Goal: Find contact information: Find contact information

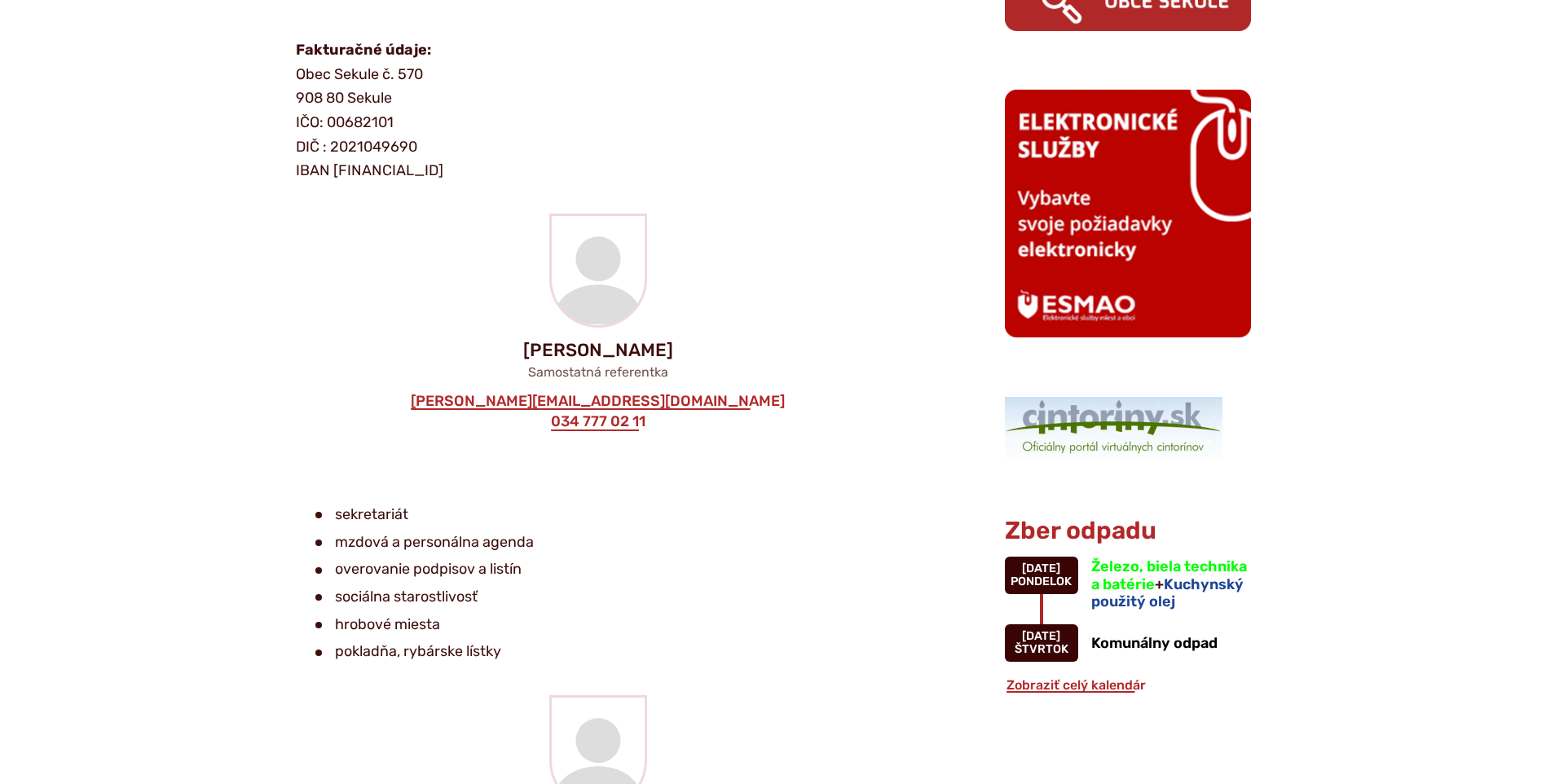
scroll to position [1222, 0]
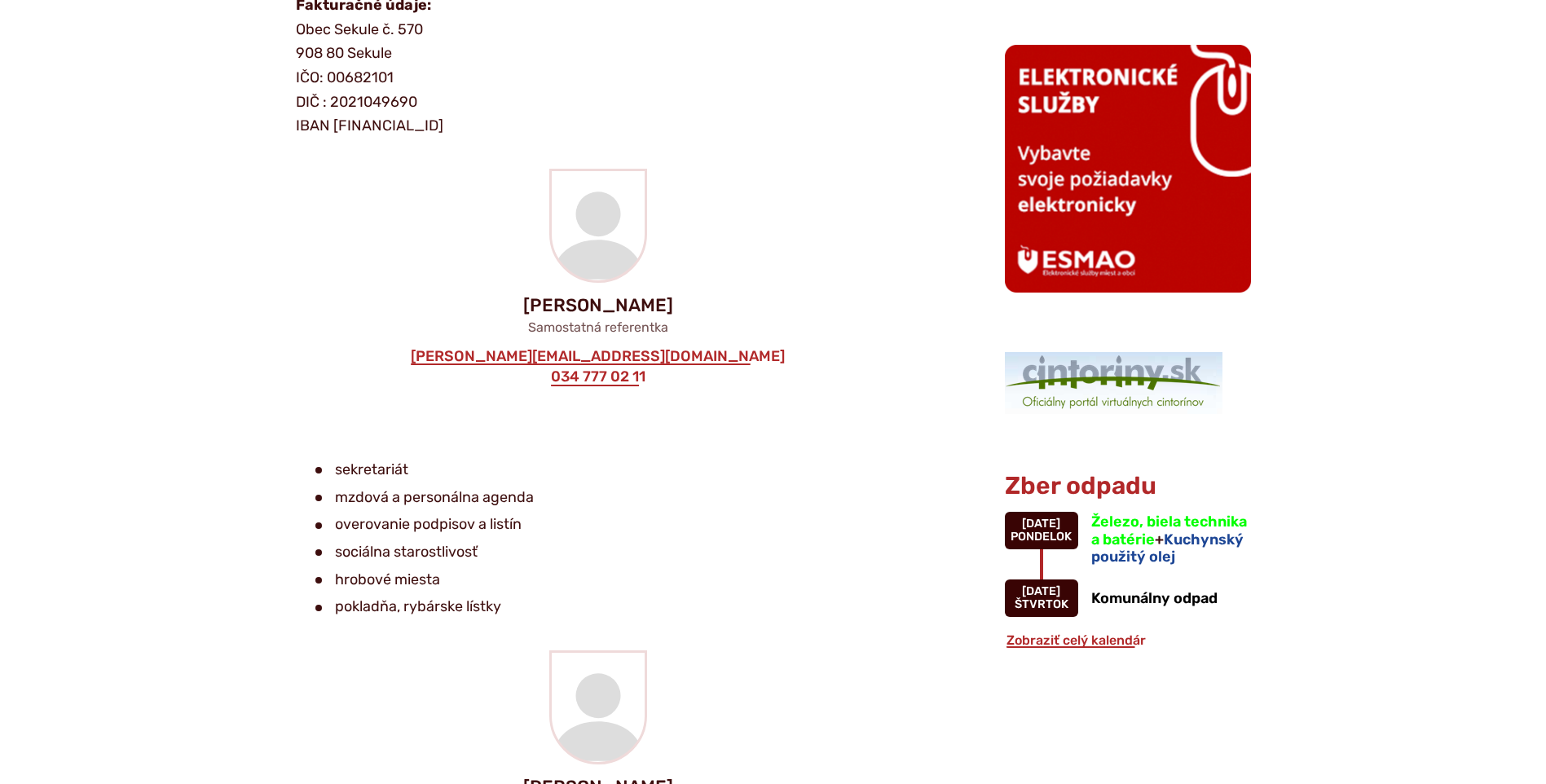
click at [690, 470] on li "sekretariát" at bounding box center [594, 470] width 559 height 24
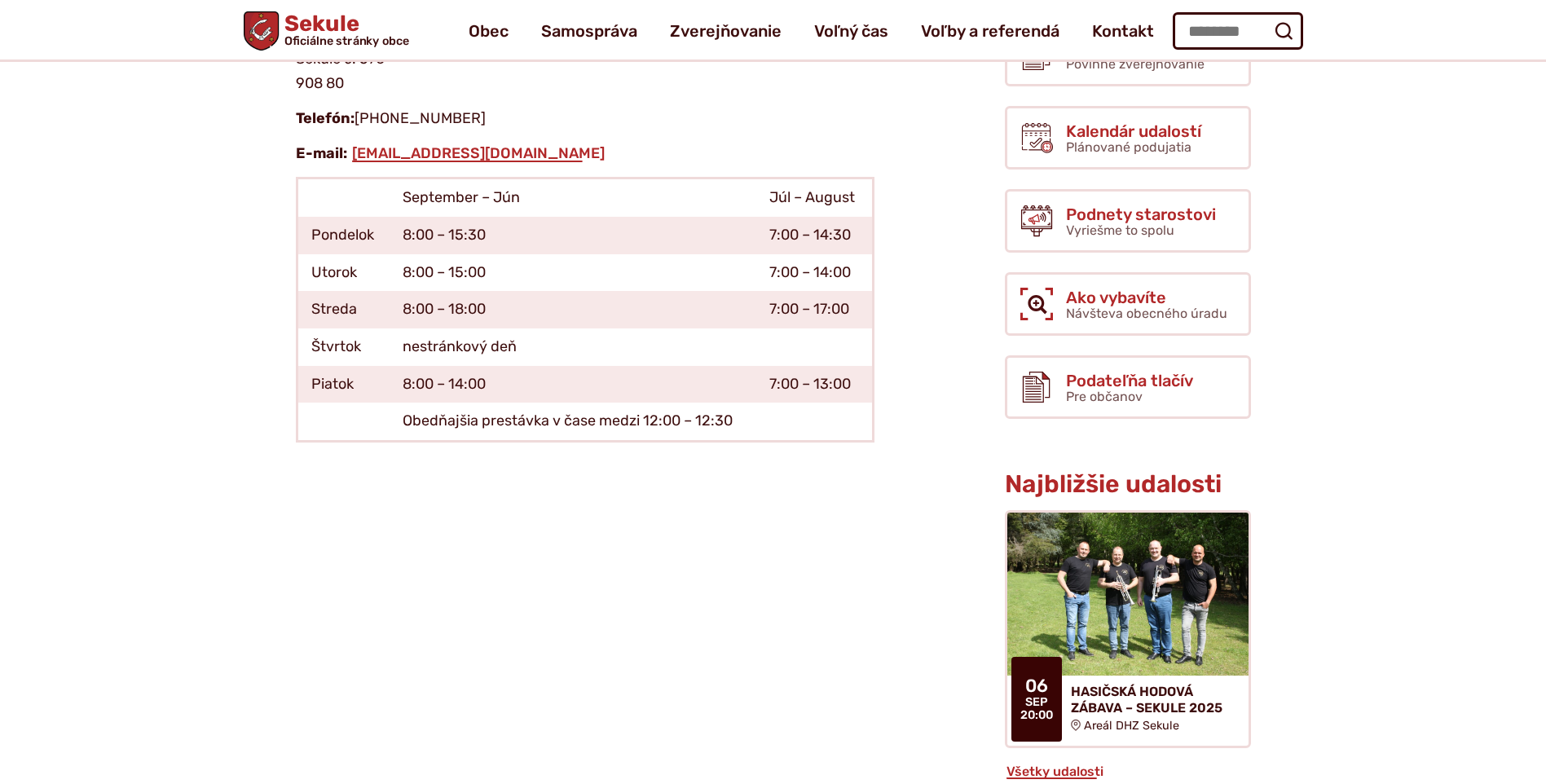
scroll to position [267, 0]
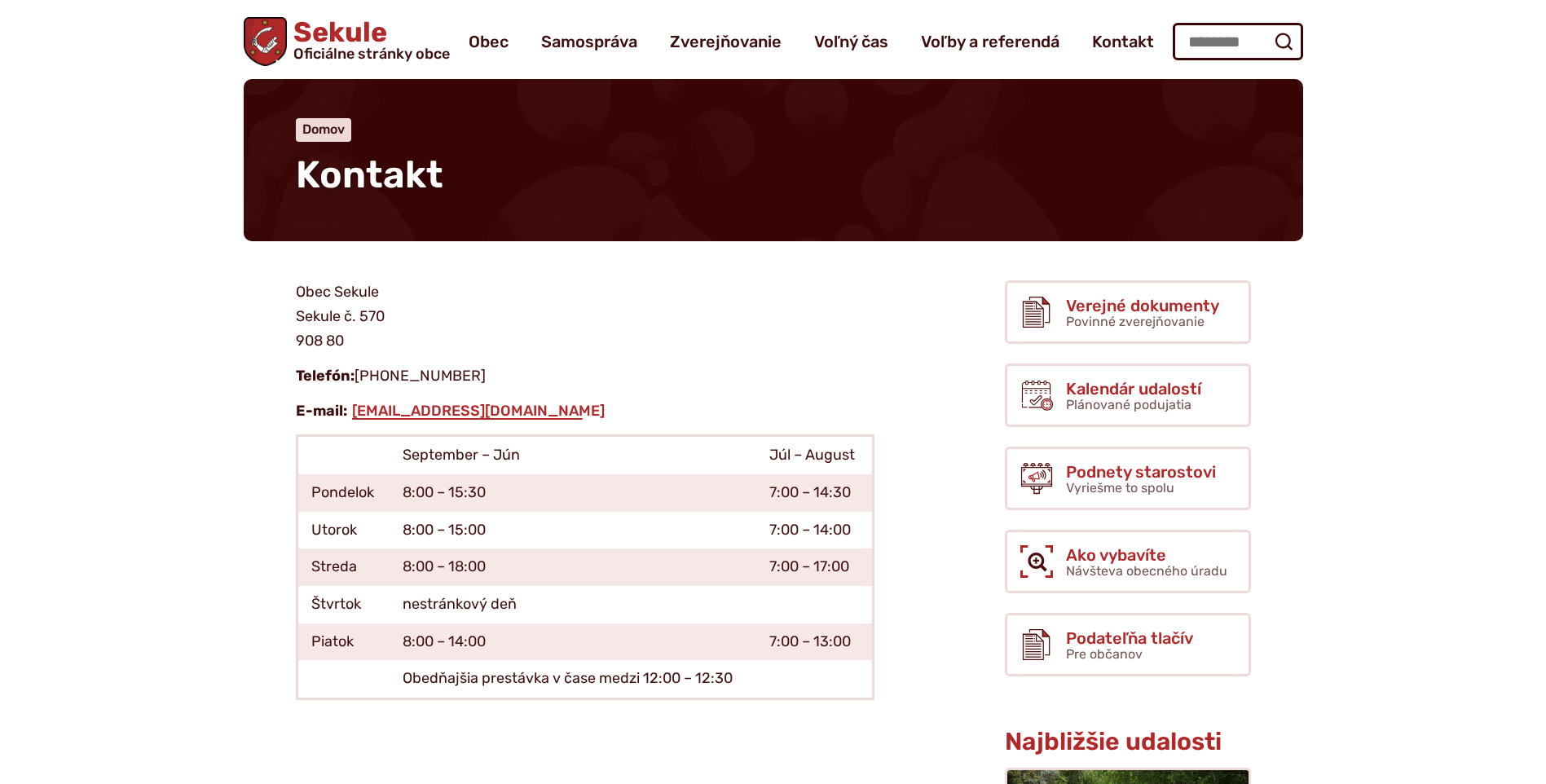
scroll to position [0, 0]
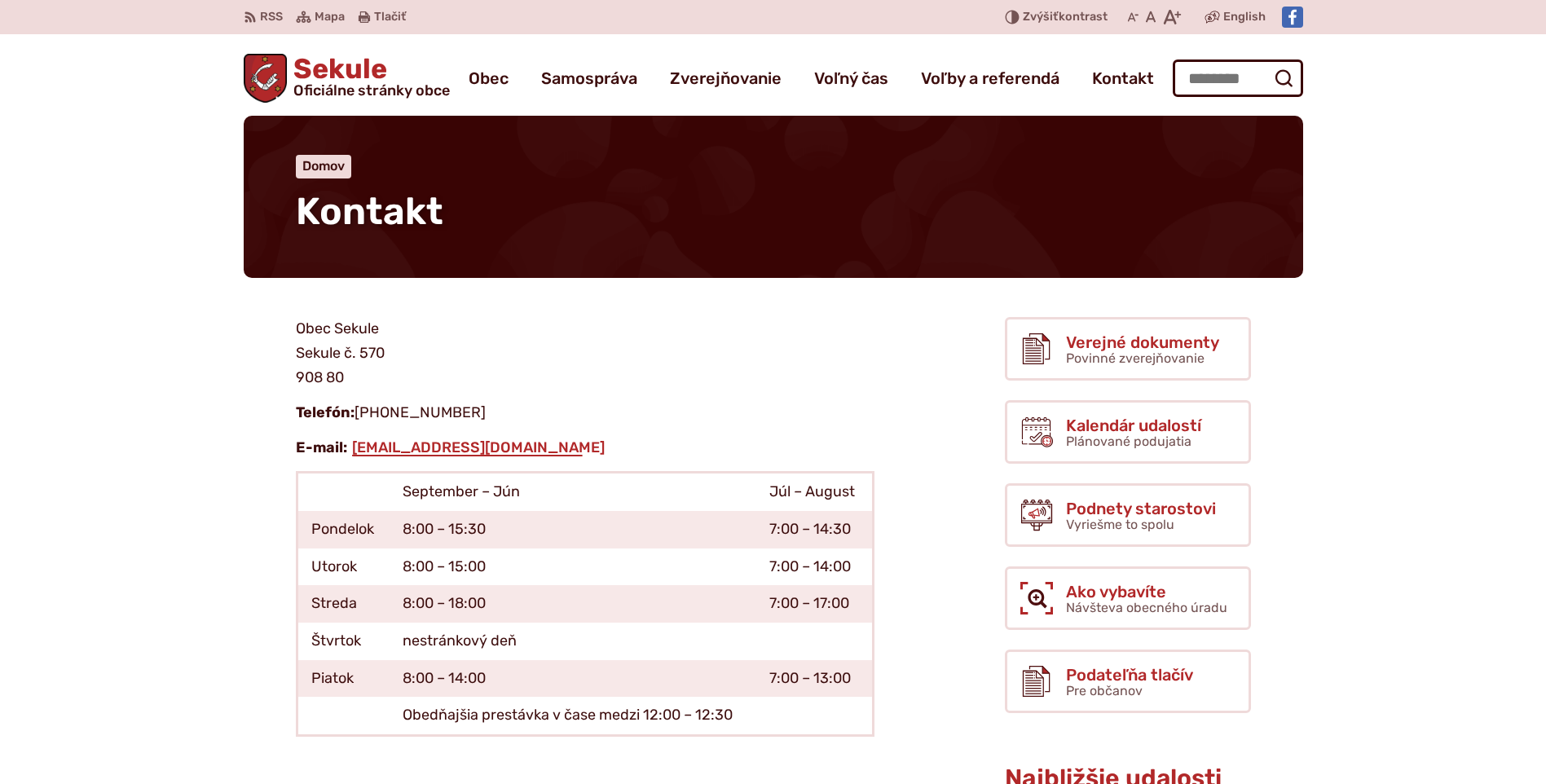
click at [622, 419] on p "Telefón: [PHONE_NUMBER]" at bounding box center [585, 413] width 579 height 24
drag, startPoint x: 566, startPoint y: 455, endPoint x: 350, endPoint y: 442, distance: 216.3
click at [350, 442] on p "E-mail: [EMAIL_ADDRESS][DOMAIN_NAME]" at bounding box center [585, 448] width 579 height 24
copy link "[EMAIL_ADDRESS][DOMAIN_NAME]"
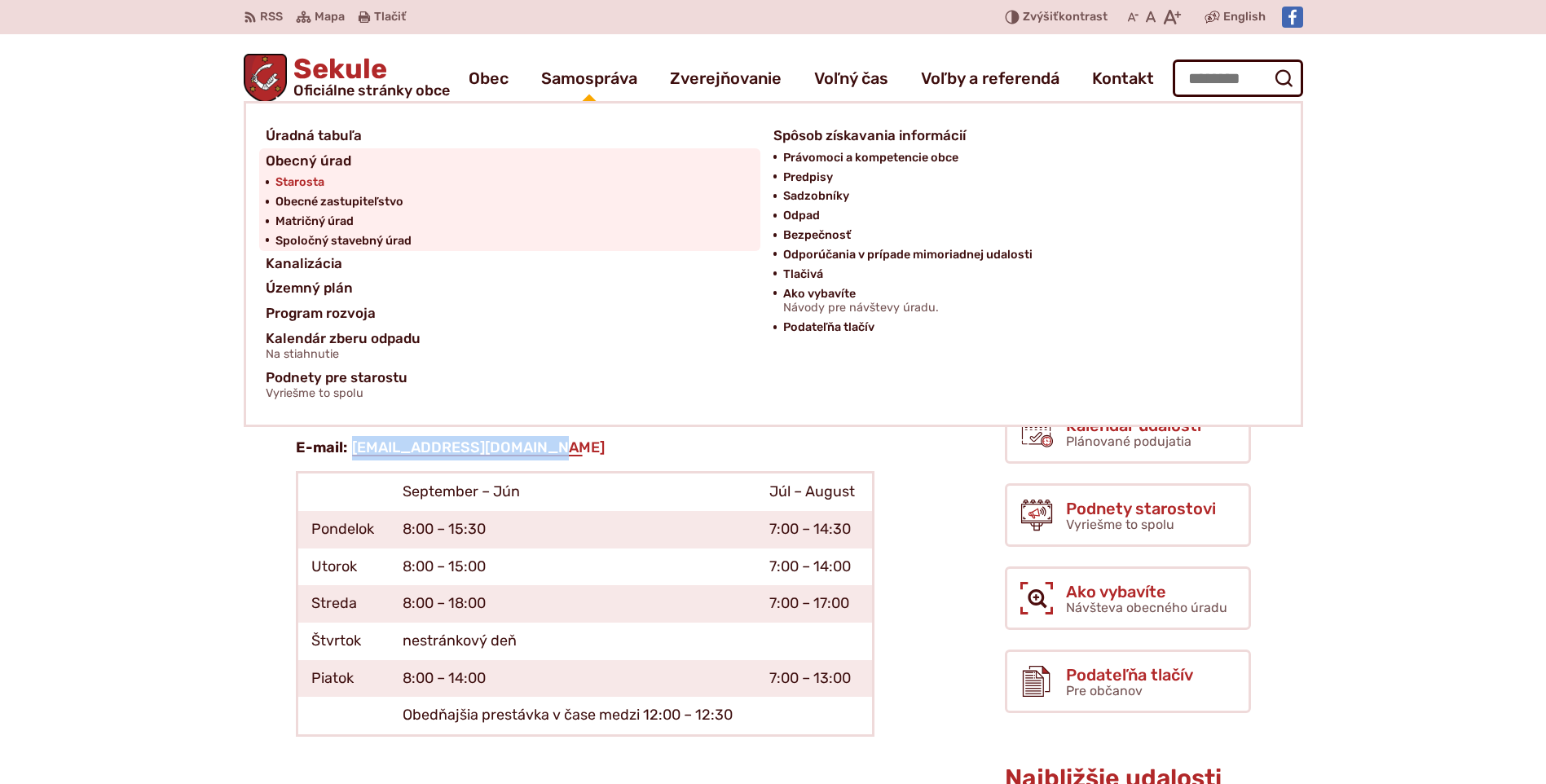
click at [308, 183] on span "Starosta" at bounding box center [299, 183] width 49 height 20
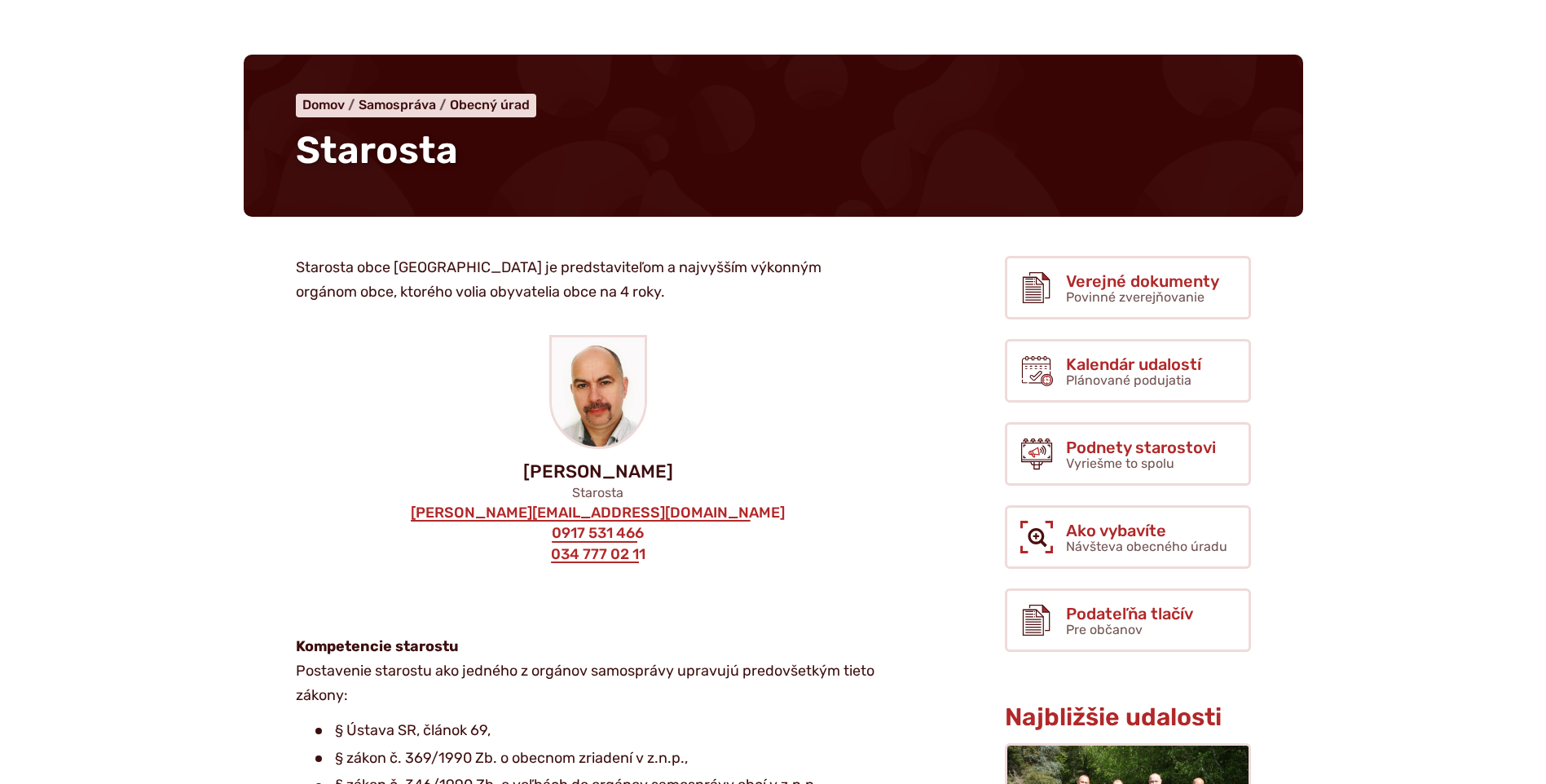
scroll to position [326, 0]
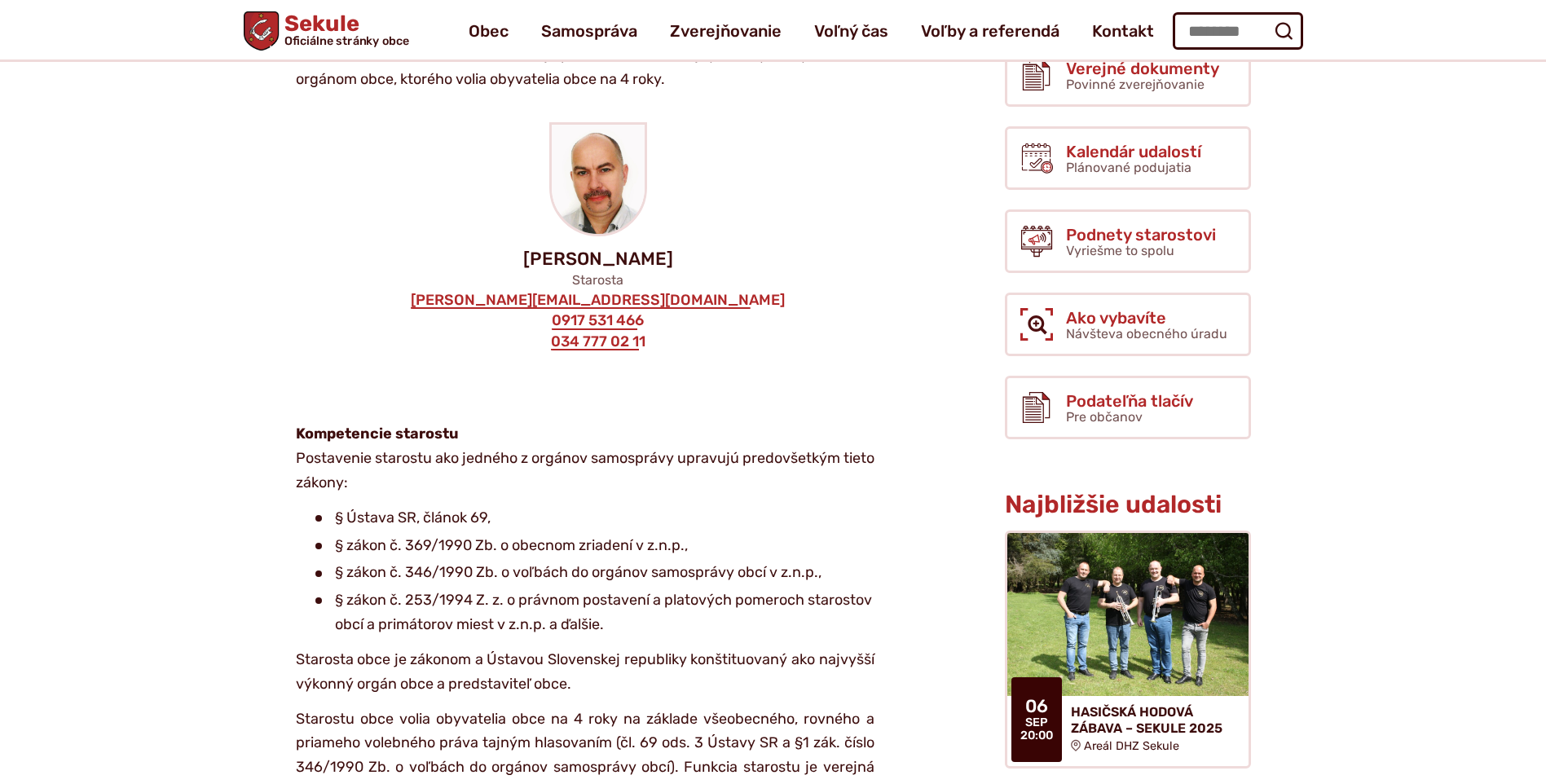
scroll to position [244, 0]
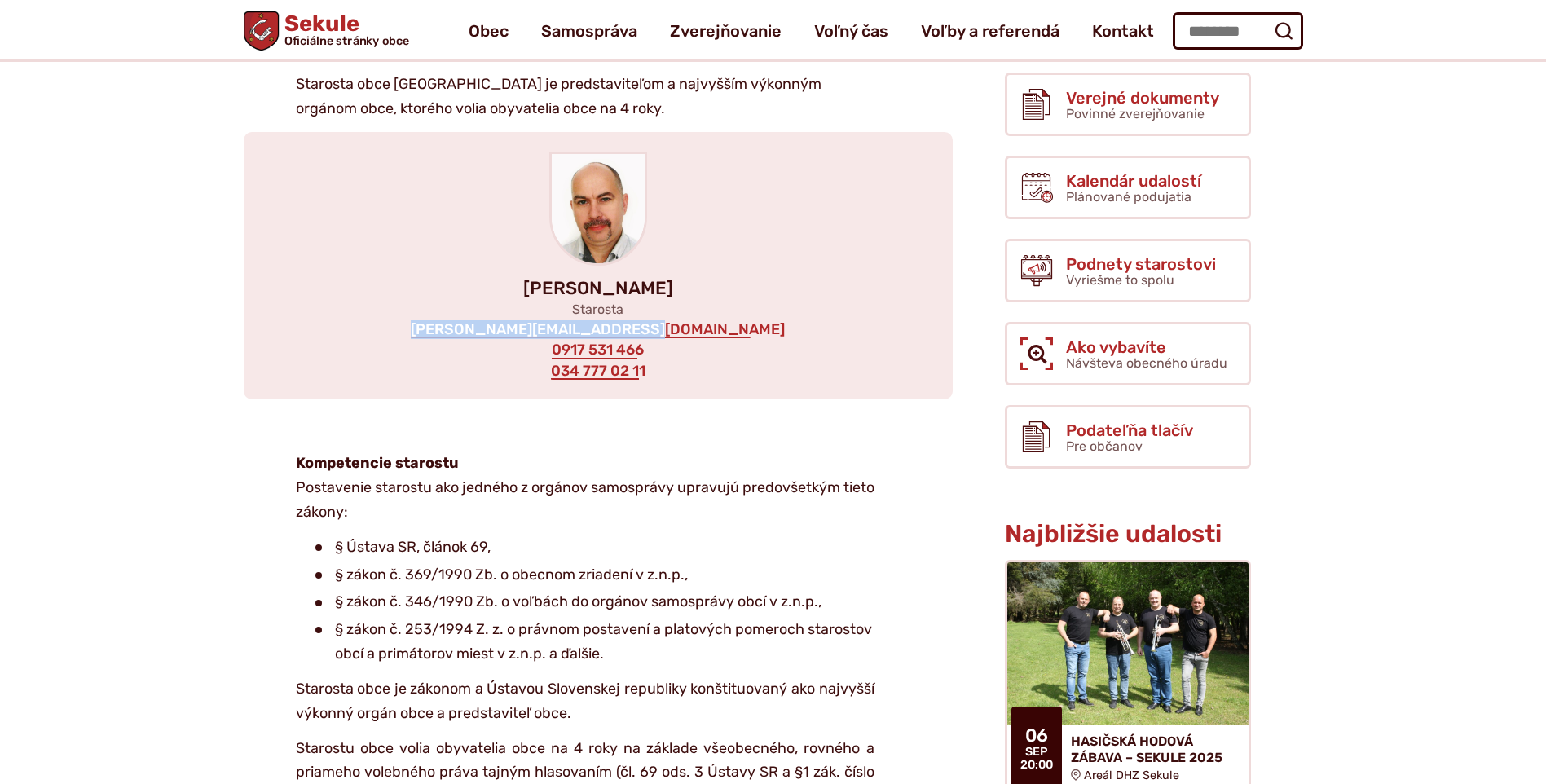
drag, startPoint x: 736, startPoint y: 328, endPoint x: 708, endPoint y: 325, distance: 27.9
click at [708, 325] on div "[PERSON_NAME] Starosta [EMAIL_ADDRESS][DOMAIN_NAME] 0917 531 466 034 777 02 11" at bounding box center [598, 265] width 709 height 267
copy div "[PERSON_NAME][EMAIL_ADDRESS][DOMAIN_NAME]"
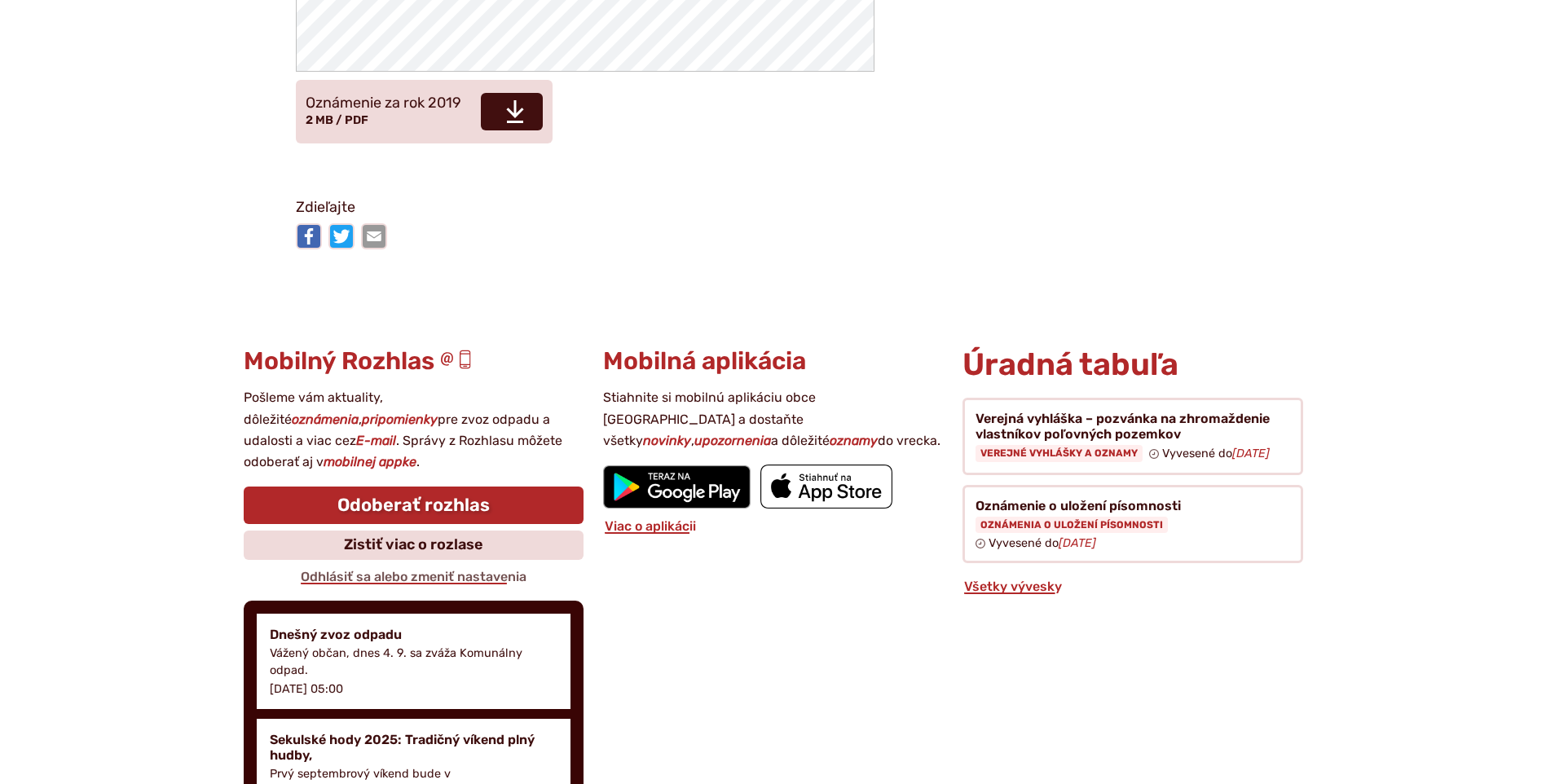
scroll to position [3830, 0]
